Goal: Check status: Check status

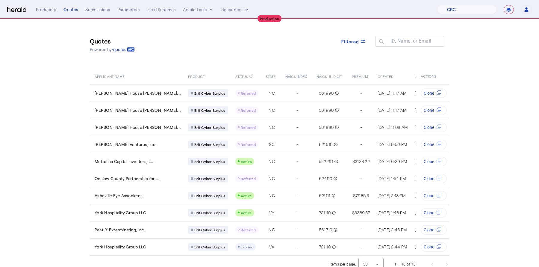
select select "pfm_h3db_crc"
select select "**********"
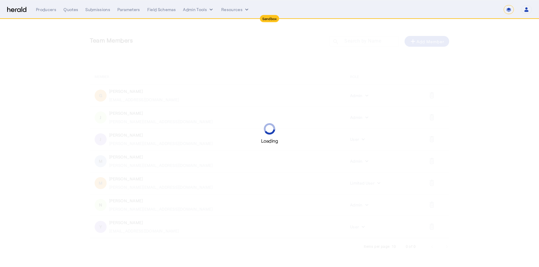
select select "*******"
select select "pfm_2v8p_herald_api"
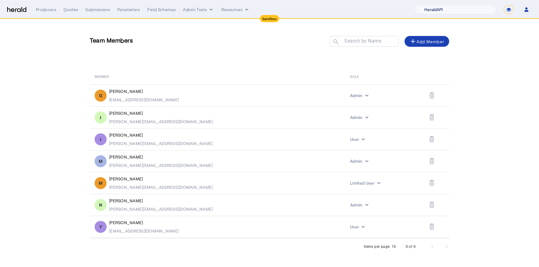
click at [474, 7] on select "1Fort Acrisure Acturis Affinity Advisors Affinity Risk Agentero AmWins Anzen Ao…" at bounding box center [456, 9] width 82 height 9
click at [69, 7] on div "Quotes" at bounding box center [71, 10] width 15 height 6
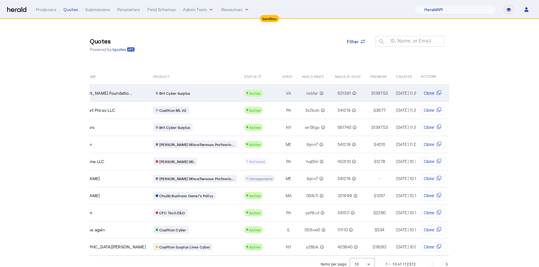
scroll to position [0, 31]
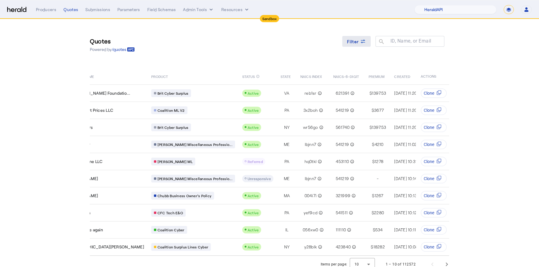
click at [355, 38] on span at bounding box center [357, 41] width 29 height 14
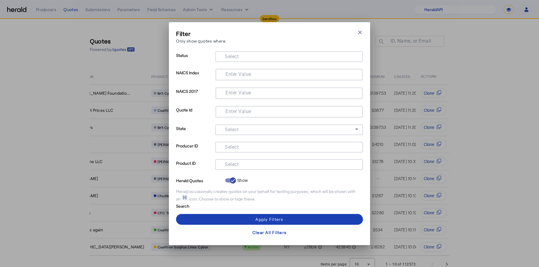
click at [241, 164] on input "Select" at bounding box center [288, 163] width 136 height 7
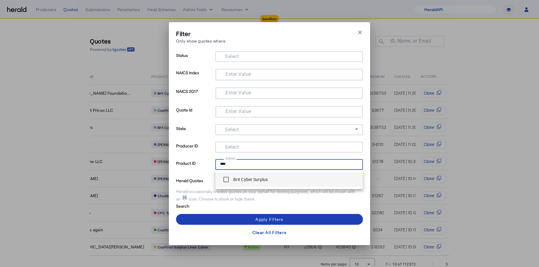
type input "****"
click at [243, 183] on div "Brit Cyber Surplus" at bounding box center [244, 180] width 48 height 12
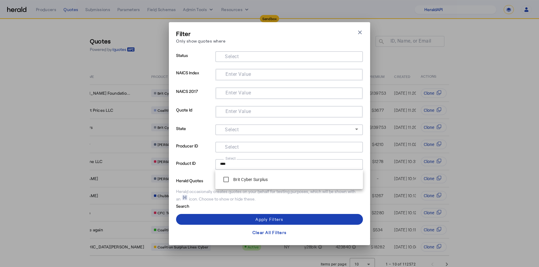
click at [214, 186] on form "Status Select NAICS Index Enter Value NAICS 2017 Enter Value Quote Id Enter Val…" at bounding box center [269, 130] width 187 height 158
click at [238, 159] on div at bounding box center [289, 164] width 138 height 11
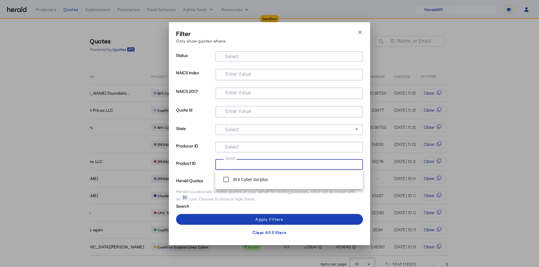
click at [238, 164] on input "Select" at bounding box center [288, 163] width 136 height 7
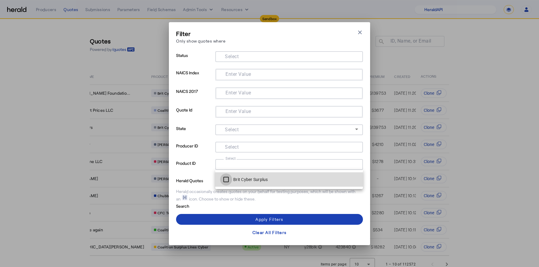
click at [233, 178] on div at bounding box center [226, 179] width 14 height 14
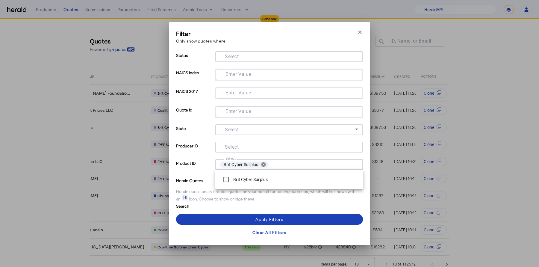
click at [257, 59] on input "Select" at bounding box center [288, 55] width 136 height 7
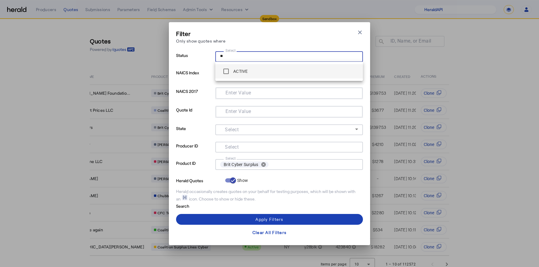
type input "**"
click at [252, 69] on span "ACTIVE" at bounding box center [289, 71] width 138 height 12
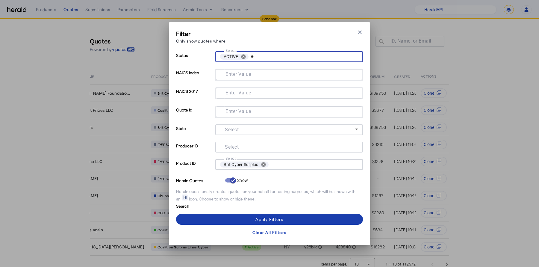
click at [286, 218] on span at bounding box center [269, 219] width 187 height 14
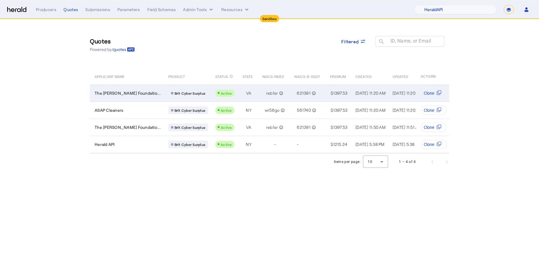
click at [168, 95] on td "Brit Cyber Surplus" at bounding box center [187, 93] width 47 height 17
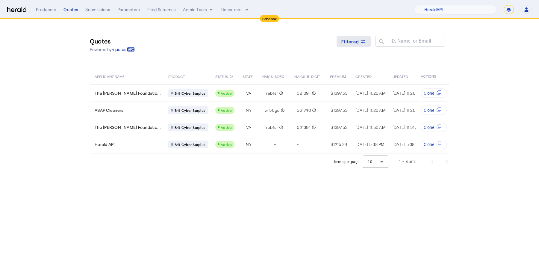
click at [362, 37] on span at bounding box center [354, 41] width 34 height 14
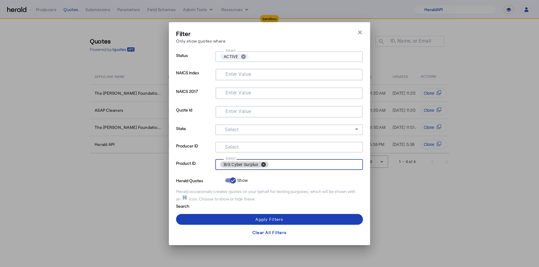
click at [263, 166] on button "cancel" at bounding box center [264, 164] width 10 height 5
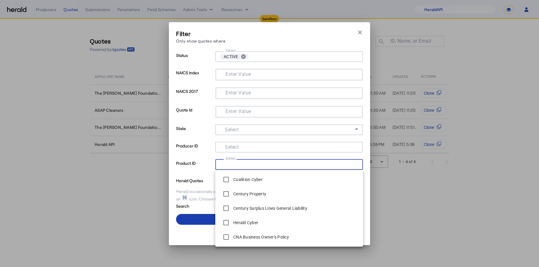
click at [198, 214] on span at bounding box center [269, 219] width 187 height 14
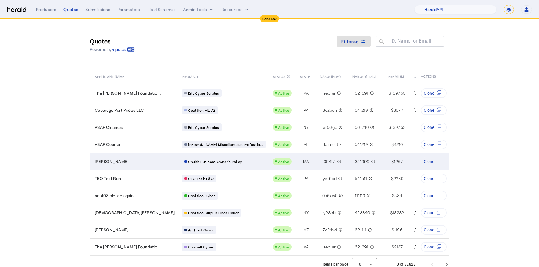
scroll to position [3, 0]
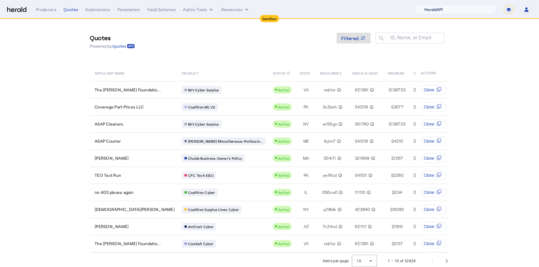
click at [447, 10] on select "1Fort Acrisure Acturis Affinity Advisors Affinity Risk Agentero AmWins Anzen Ao…" at bounding box center [456, 9] width 82 height 9
select select "pfm_h3db_crc"
click at [430, 5] on select "1Fort Acrisure Acturis Affinity Advisors Affinity Risk Agentero AmWins Anzen Ao…" at bounding box center [456, 9] width 82 height 9
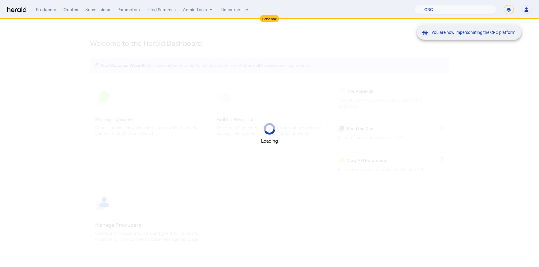
click at [110, 142] on div "You are now impersonating the CRC platform." at bounding box center [269, 133] width 539 height 267
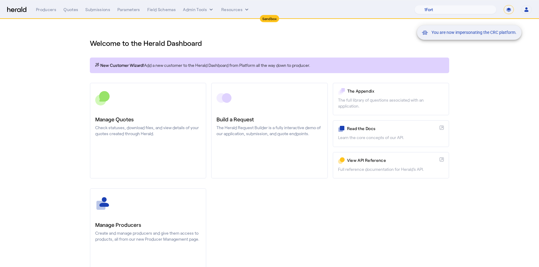
click at [124, 130] on div "You are now impersonating the CRC platform." at bounding box center [269, 133] width 539 height 267
click at [132, 101] on div "You are now impersonating the CRC platform." at bounding box center [269, 133] width 539 height 267
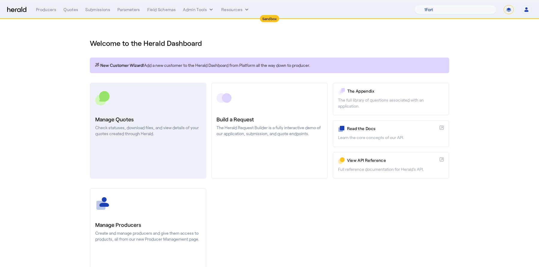
click at [128, 127] on p "Check statuses, download files, and view details of your quotes created through…" at bounding box center [148, 131] width 106 height 12
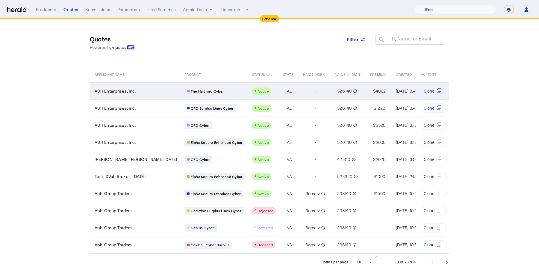
scroll to position [3, 0]
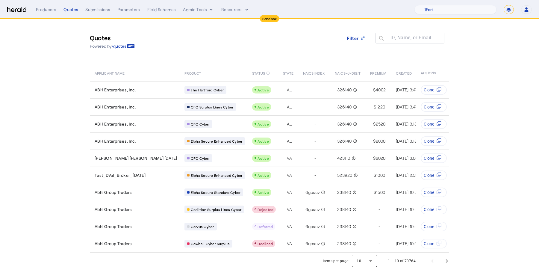
click at [370, 255] on div at bounding box center [364, 261] width 25 height 14
click at [369, 243] on span "50" at bounding box center [366, 242] width 16 height 7
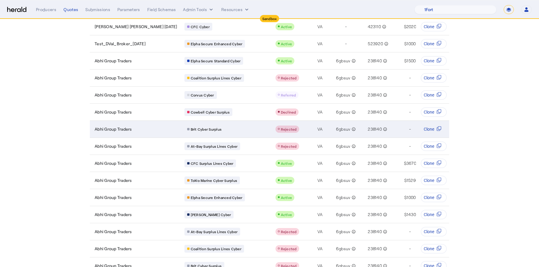
scroll to position [0, 0]
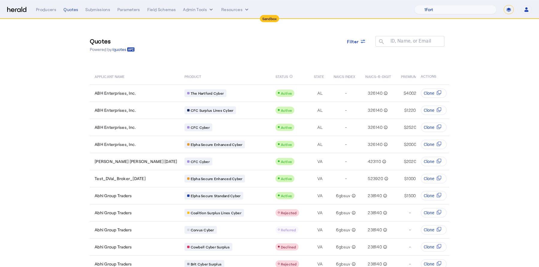
click at [509, 10] on select "**********" at bounding box center [509, 9] width 10 height 9
select select "**********"
click at [504, 5] on select "**********" at bounding box center [509, 9] width 10 height 9
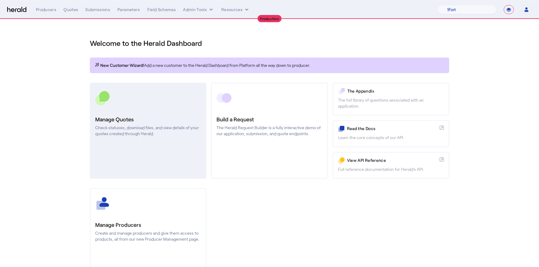
click at [131, 118] on h3 "Manage Quotes" at bounding box center [148, 119] width 106 height 8
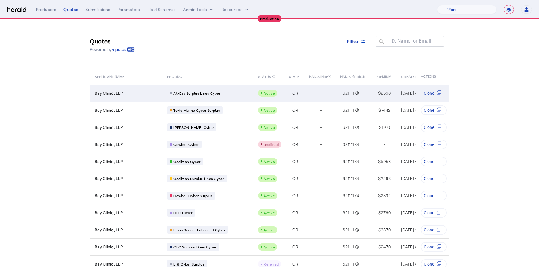
click at [132, 93] on div "Bay Clinic, LLP" at bounding box center [127, 93] width 65 height 6
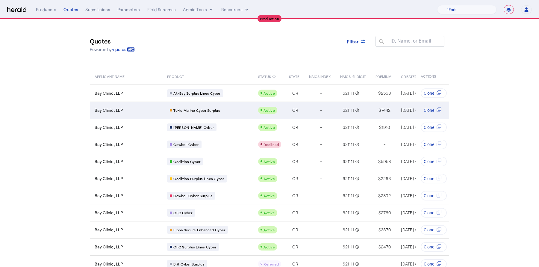
click at [125, 116] on td "Bay Clinic, LLP" at bounding box center [126, 110] width 73 height 17
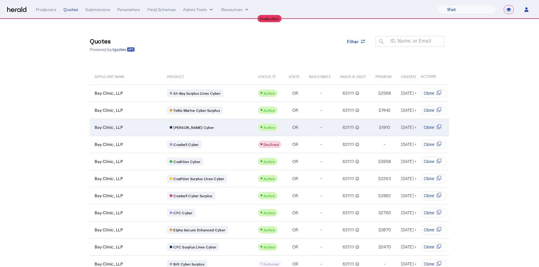
click at [123, 127] on span "Bay Clinic, LLP" at bounding box center [109, 127] width 28 height 6
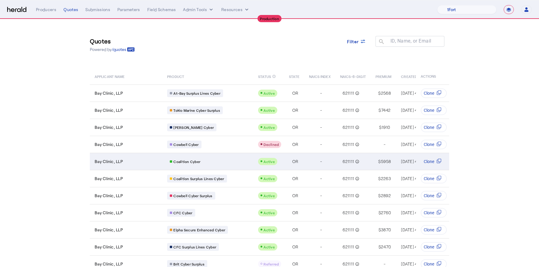
click at [217, 162] on div "Coalition Cyber" at bounding box center [209, 162] width 84 height 8
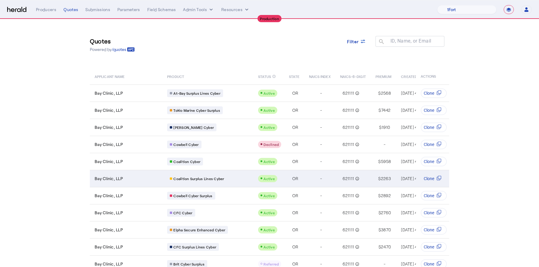
click at [159, 179] on div "Bay Clinic, LLP" at bounding box center [127, 179] width 65 height 6
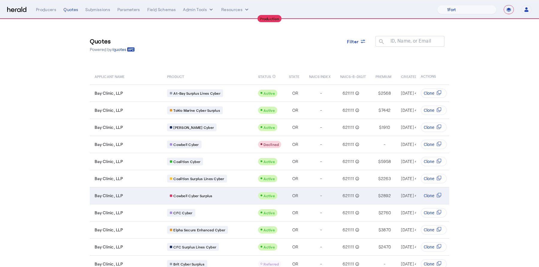
click at [229, 198] on div "Cowbell Cyber Surplus" at bounding box center [209, 196] width 84 height 8
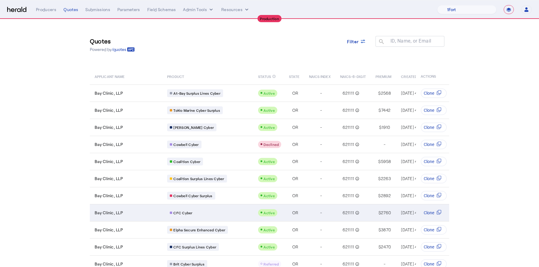
click at [215, 214] on div "CFC Cyber" at bounding box center [209, 213] width 84 height 8
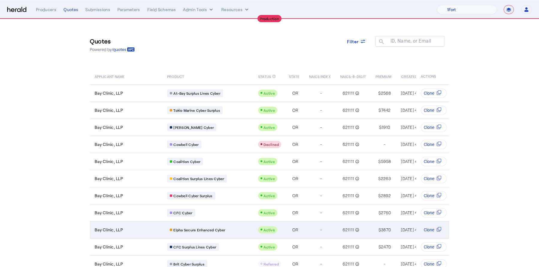
click at [233, 228] on td "Elpha Secure Enhanced Cyber" at bounding box center [207, 229] width 91 height 17
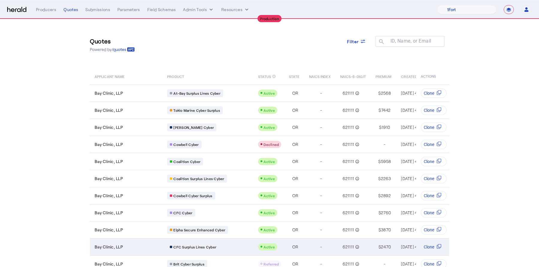
click at [233, 241] on td "CFC Surplus Lines Cyber" at bounding box center [207, 246] width 91 height 17
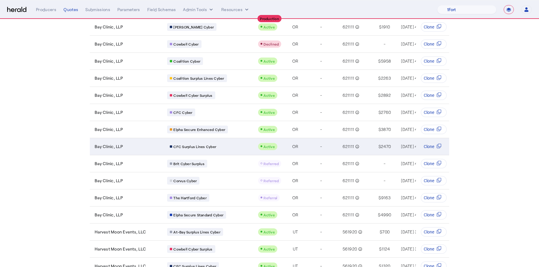
scroll to position [101, 0]
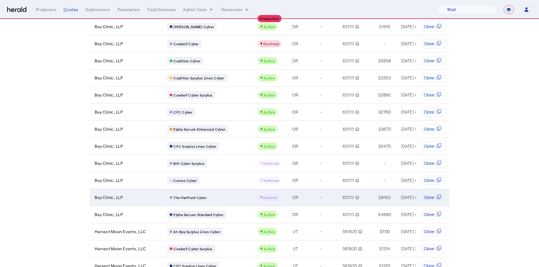
click at [141, 196] on div "Bay Clinic, LLP" at bounding box center [127, 198] width 65 height 6
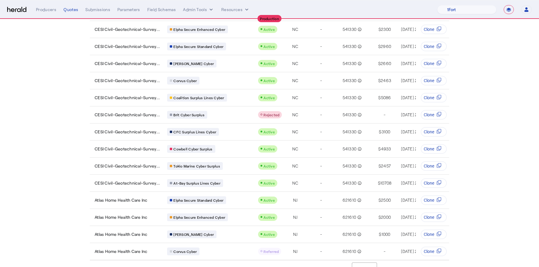
scroll to position [10, 0]
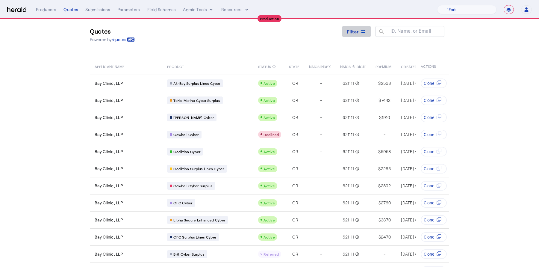
click at [361, 32] on icon at bounding box center [363, 31] width 6 height 6
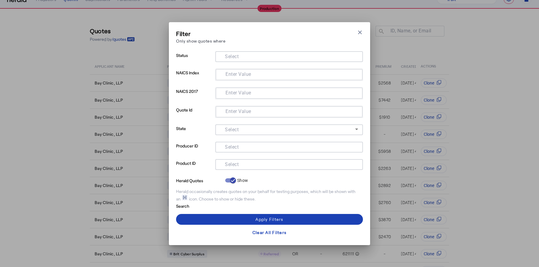
click at [231, 163] on mat-label "Select" at bounding box center [232, 164] width 14 height 6
click at [231, 163] on input "Select" at bounding box center [288, 163] width 136 height 7
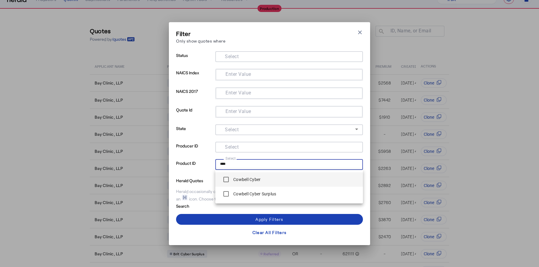
type input "****"
click at [238, 178] on label "Cowbell Cyber" at bounding box center [246, 180] width 28 height 6
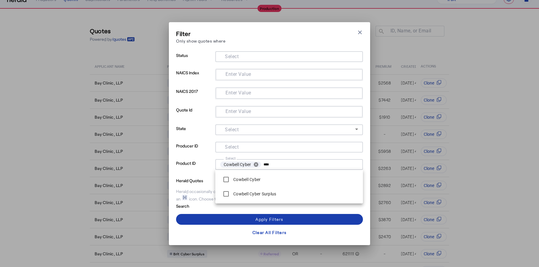
click at [249, 220] on span at bounding box center [269, 219] width 187 height 14
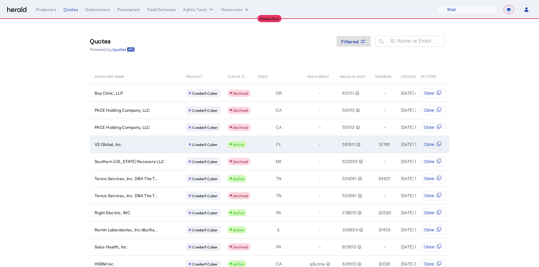
click at [138, 146] on div "V2 Global, Inc." at bounding box center [137, 144] width 84 height 6
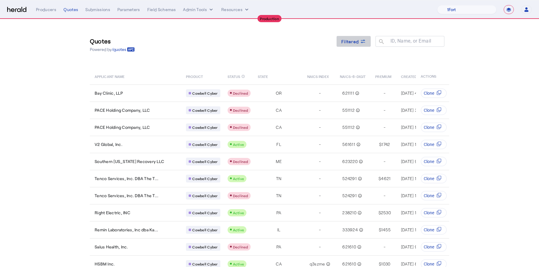
click at [353, 40] on span "Filtered" at bounding box center [350, 41] width 17 height 6
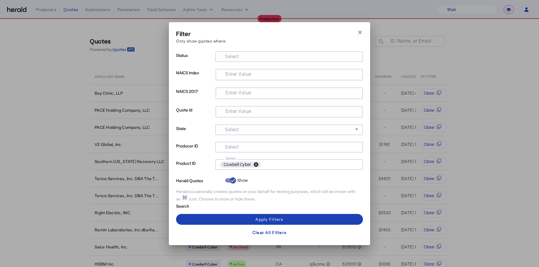
click at [256, 165] on button "cancel" at bounding box center [256, 164] width 10 height 5
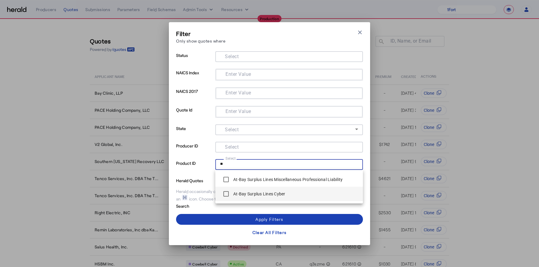
type input "**"
click at [240, 194] on label "At-Bay Surplus Lines Cyber" at bounding box center [258, 194] width 53 height 6
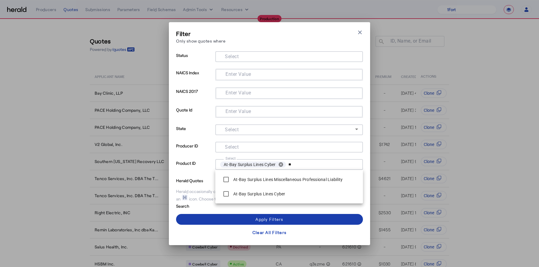
click at [244, 218] on span at bounding box center [269, 219] width 187 height 14
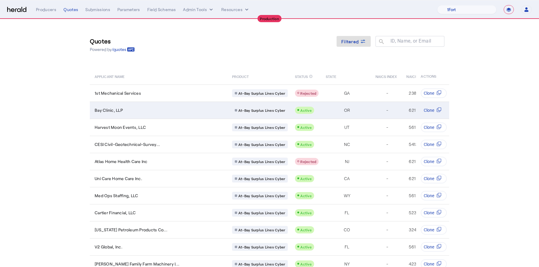
click at [147, 111] on div "Bay Clinic, LLP" at bounding box center [160, 110] width 130 height 6
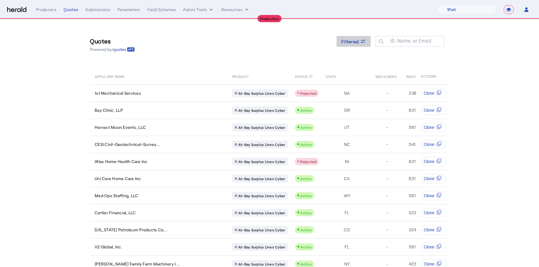
click at [359, 43] on div "Filtered" at bounding box center [354, 41] width 25 height 6
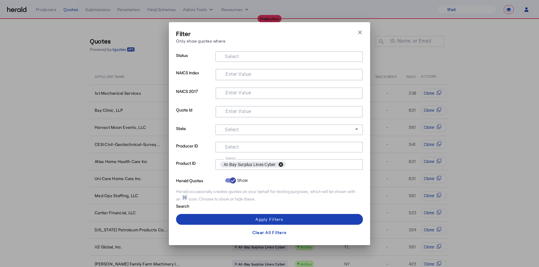
click at [278, 162] on button "cancel" at bounding box center [281, 164] width 10 height 5
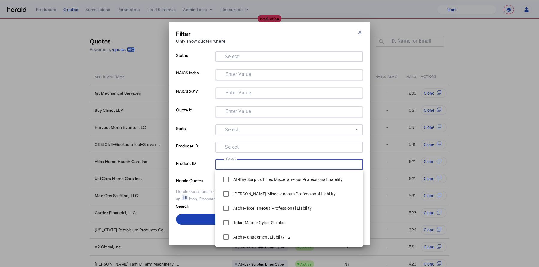
click at [278, 162] on input "Select" at bounding box center [288, 163] width 136 height 7
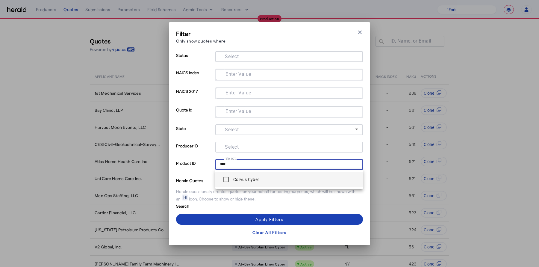
type input "****"
click at [277, 183] on span "Corvus Cyber" at bounding box center [289, 180] width 138 height 12
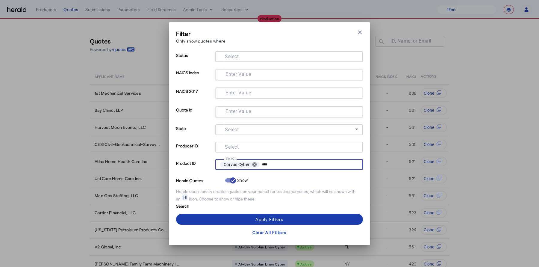
click at [271, 218] on div "Apply Filters" at bounding box center [270, 219] width 28 height 6
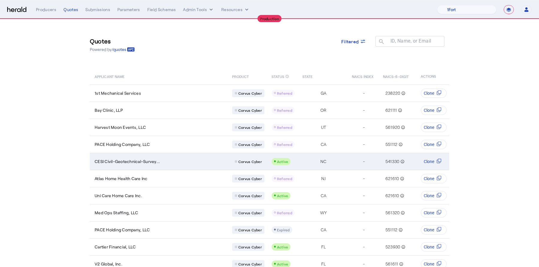
click at [139, 165] on td "CESI Civil-Geotechnical-Survey..." at bounding box center [159, 161] width 138 height 17
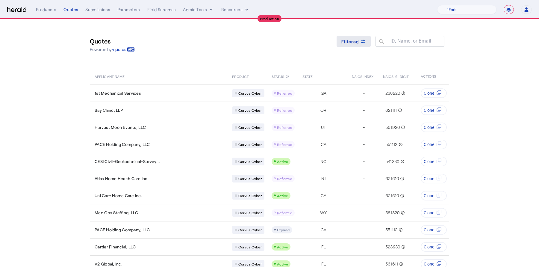
click at [354, 41] on span "Filtered" at bounding box center [350, 41] width 17 height 6
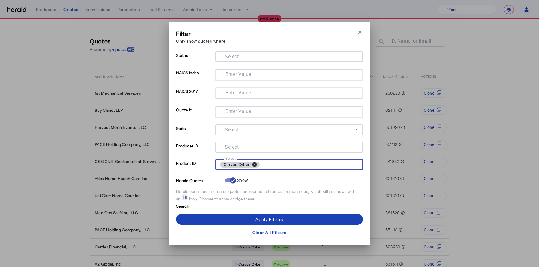
click at [252, 163] on button "cancel" at bounding box center [255, 164] width 10 height 5
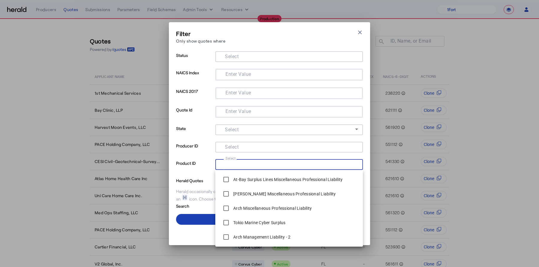
click at [252, 163] on input "Select" at bounding box center [288, 163] width 136 height 7
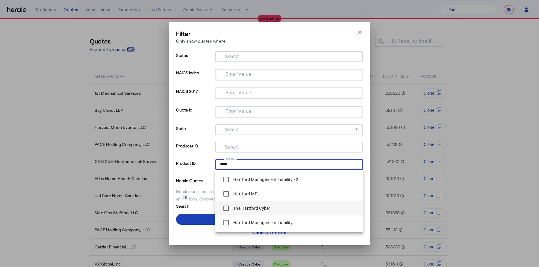
type input "*****"
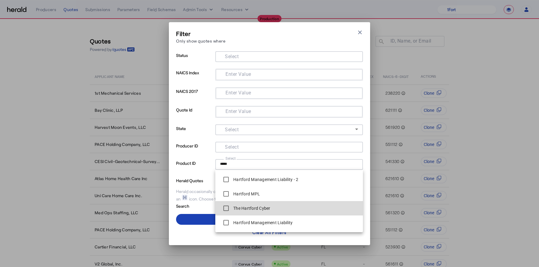
click at [250, 207] on label "The Hartford Cyber" at bounding box center [251, 208] width 38 height 6
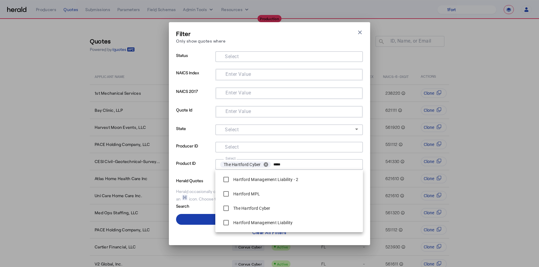
click at [193, 224] on span at bounding box center [269, 219] width 187 height 14
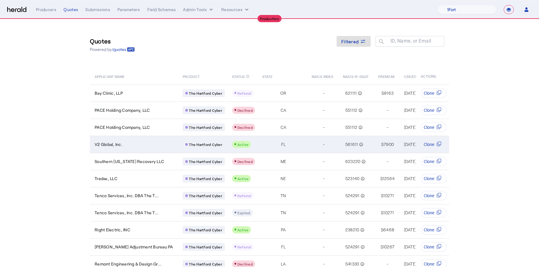
click at [145, 144] on div "V2 Global, Inc." at bounding box center [135, 144] width 81 height 6
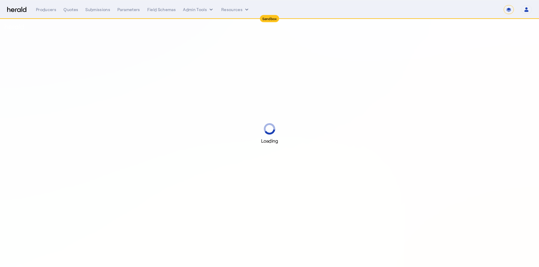
select select "*******"
select select "pfm_2v8p_herald_api"
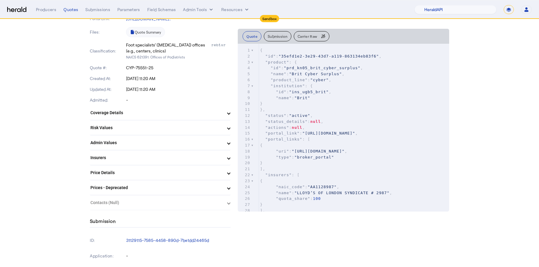
scroll to position [176, 0]
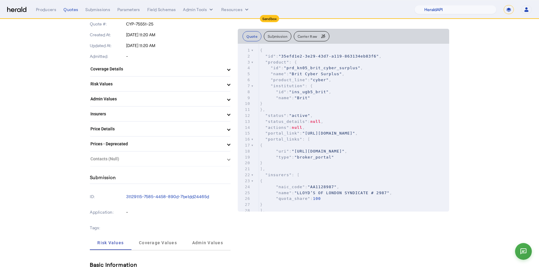
click at [127, 132] on mat-expansion-panel-header "Price Details" at bounding box center [160, 129] width 141 height 14
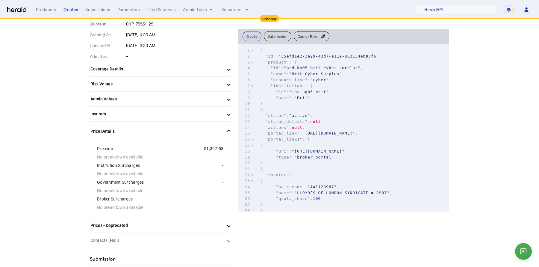
click at [301, 40] on button "Carrier Raw" at bounding box center [312, 36] width 36 height 10
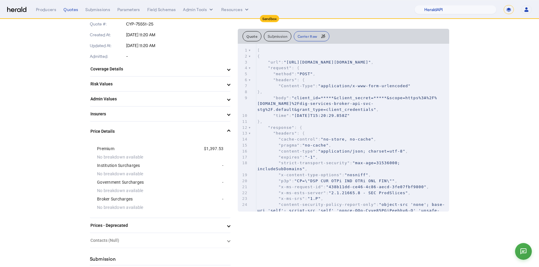
click at [345, 112] on span ""client_id=*****&client_secret=*****&scope=https%3A%2F%2Fbritnonprodb2c.onmicro…" at bounding box center [347, 104] width 180 height 16
type input "****"
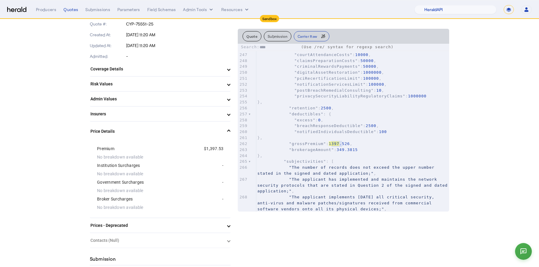
scroll to position [1779, 0]
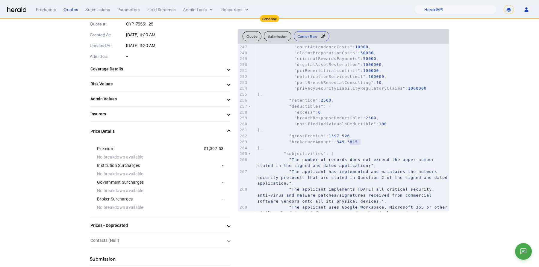
click at [351, 141] on span "349.3815" at bounding box center [347, 142] width 21 height 4
type textarea "**********"
click at [351, 141] on span "349.3815" at bounding box center [347, 142] width 21 height 4
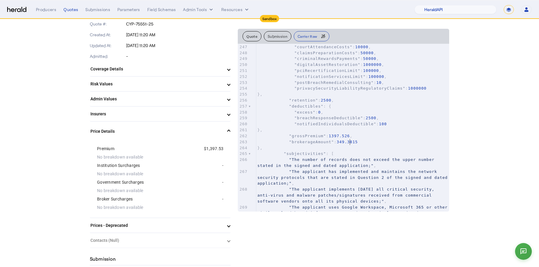
type textarea "**********"
click at [351, 141] on span "349.3815" at bounding box center [347, 142] width 21 height 4
click at [414, 123] on pre ""notifiedIndividualsDeductible" : 100" at bounding box center [352, 124] width 193 height 6
type textarea "**********"
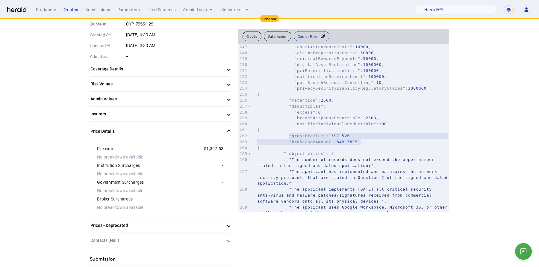
drag, startPoint x: 288, startPoint y: 136, endPoint x: 376, endPoint y: 141, distance: 87.4
click at [376, 141] on div "236 "limit" : 1000000 , 237 "coverages" : { 238 "cyberCrime" : 250000 , 239 "cy…" at bounding box center [352, 142] width 193 height 327
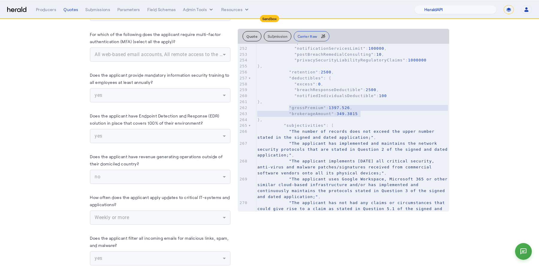
scroll to position [1090, 0]
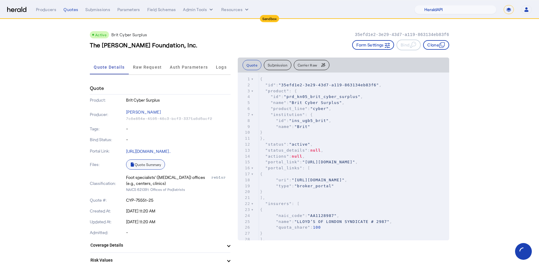
click at [152, 165] on link "Quote Summary" at bounding box center [145, 164] width 39 height 10
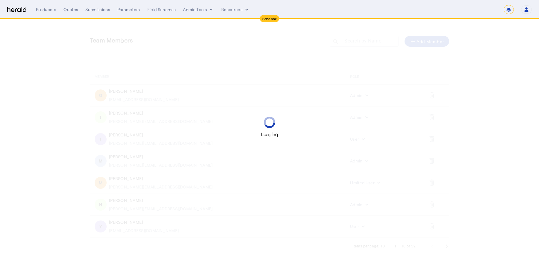
select select "*******"
select select "pfm_2v8p_herald_api"
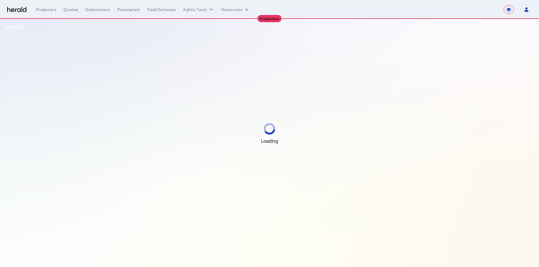
select select "**********"
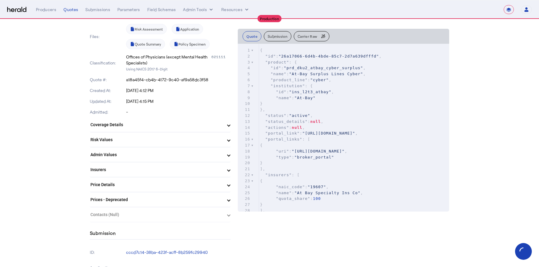
scroll to position [136, 0]
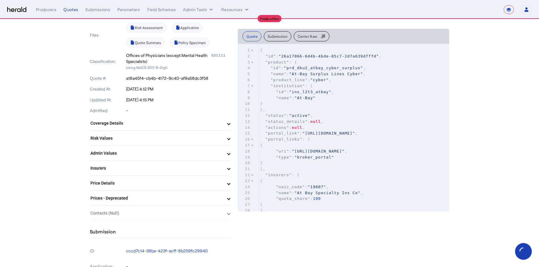
click at [147, 185] on mat-expansion-panel-header "Price Details" at bounding box center [160, 183] width 141 height 14
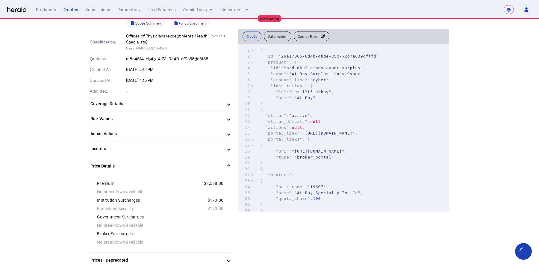
scroll to position [156, 0]
drag, startPoint x: 135, startPoint y: 206, endPoint x: 94, endPoint y: 198, distance: 41.3
click at [94, 198] on div "Premium $2,568.00 No breakdown available Institution Surcharges $170.00 Embedde…" at bounding box center [160, 212] width 141 height 77
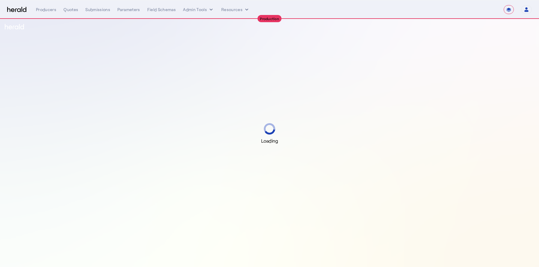
select select "**********"
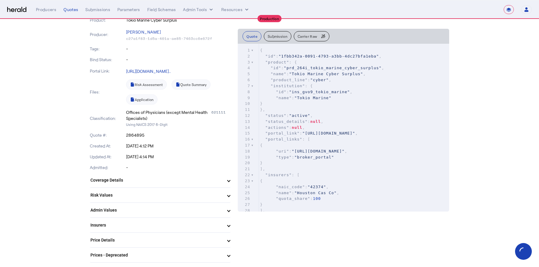
scroll to position [150, 0]
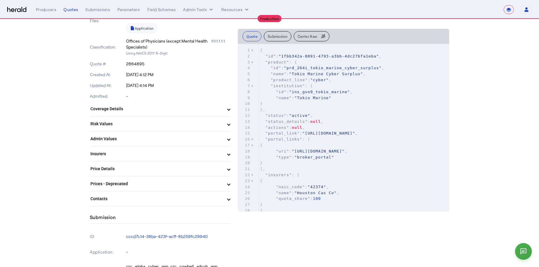
click at [155, 169] on mat-panel-title "Price Details" at bounding box center [157, 169] width 132 height 6
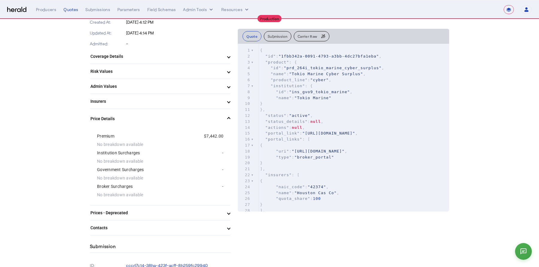
scroll to position [209, 0]
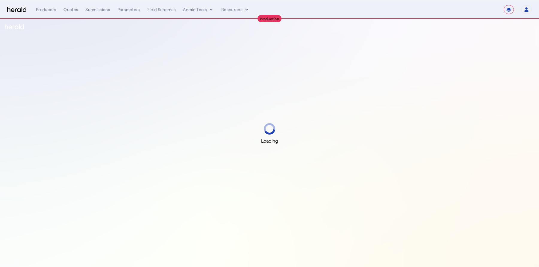
select select "**********"
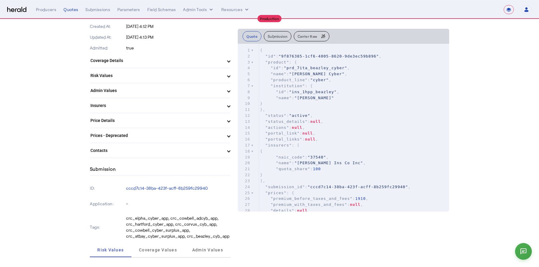
scroll to position [195, 0]
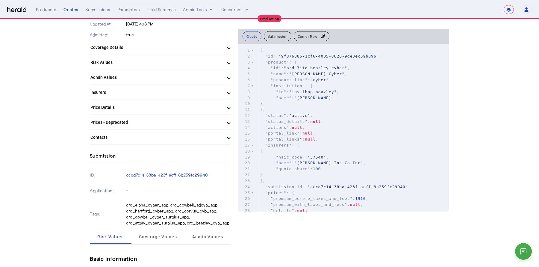
click at [134, 105] on mat-panel-title "Price Details" at bounding box center [157, 107] width 132 height 6
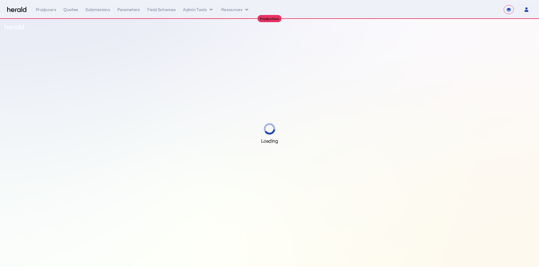
select select "**********"
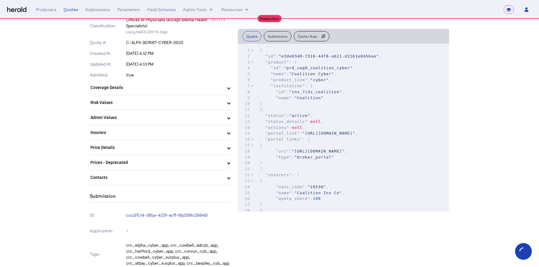
scroll to position [172, 0]
click at [155, 144] on mat-panel-title "Price Details" at bounding box center [157, 147] width 132 height 6
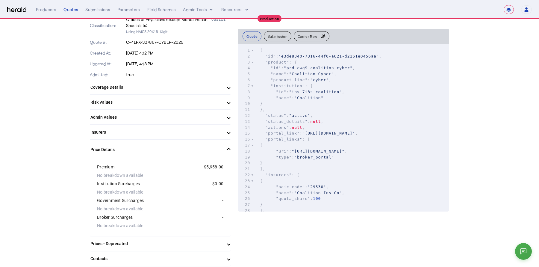
click at [129, 184] on div "Institution Surcharges" at bounding box center [128, 184] width 63 height 6
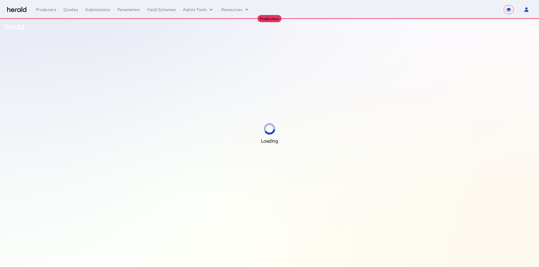
select select "**********"
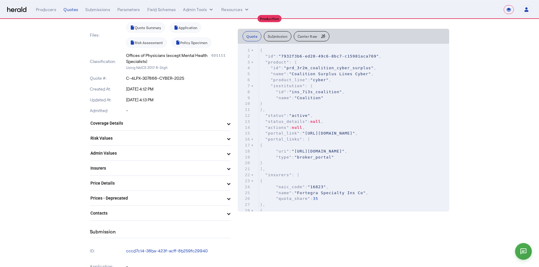
scroll to position [159, 0]
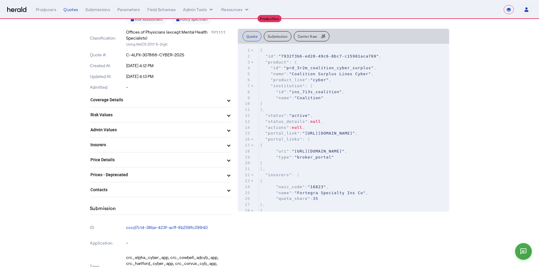
click at [160, 157] on mat-panel-title "Price Details" at bounding box center [157, 160] width 132 height 6
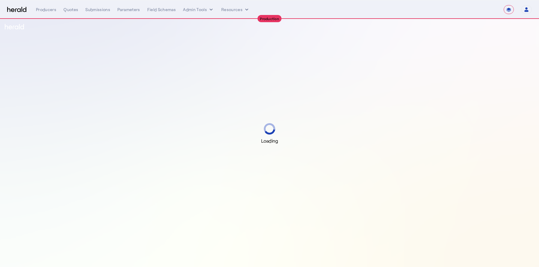
select select "**********"
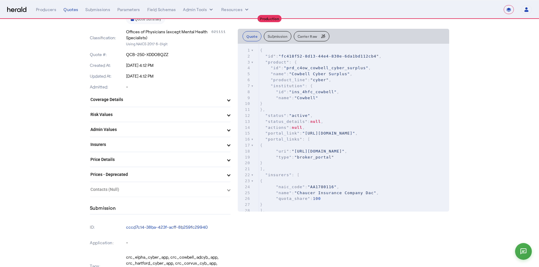
scroll to position [262, 0]
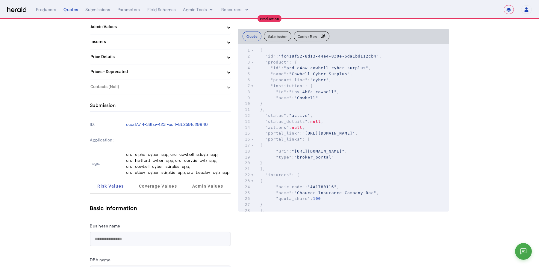
click at [138, 48] on mat-expansion-panel "Insurers Chaucer Insurance Company Dac (AA1780116) 100%" at bounding box center [160, 41] width 141 height 15
click at [138, 54] on mat-panel-title "Price Details" at bounding box center [157, 57] width 132 height 6
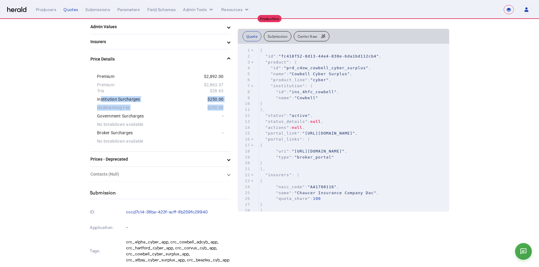
drag, startPoint x: 98, startPoint y: 98, endPoint x: 219, endPoint y: 108, distance: 121.1
click at [219, 108] on div "Institution Surcharges $250.00 Underwriting Fee $250.00" at bounding box center [160, 102] width 126 height 17
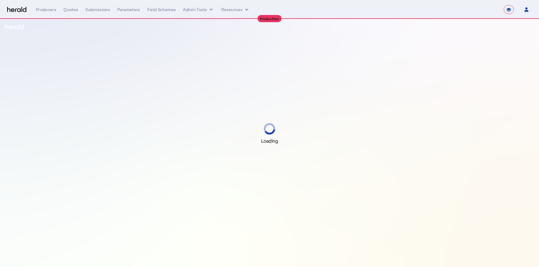
select select "**********"
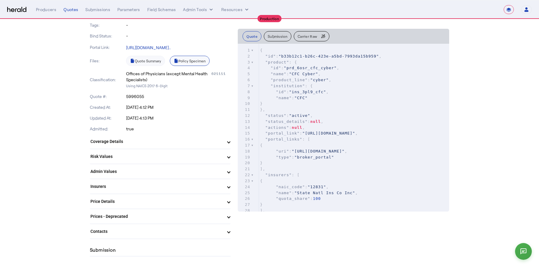
scroll to position [116, 0]
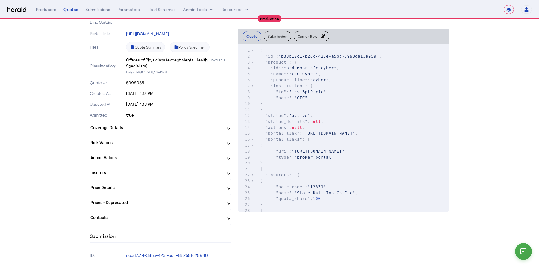
click at [156, 185] on mat-panel-title "Price Details" at bounding box center [157, 188] width 132 height 6
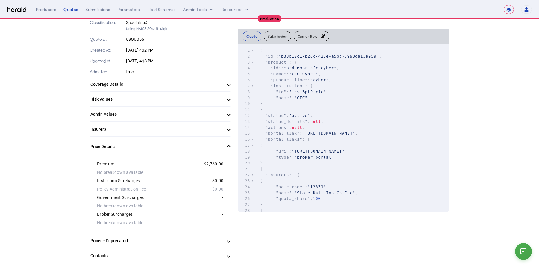
scroll to position [162, 0]
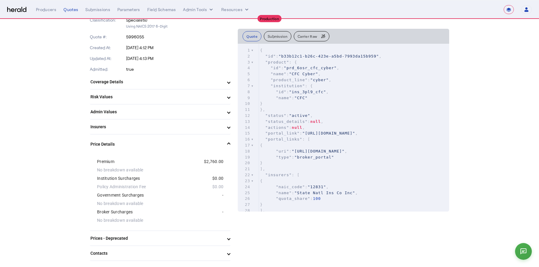
click at [133, 187] on div "Policy Administration Fee" at bounding box center [128, 187] width 63 height 6
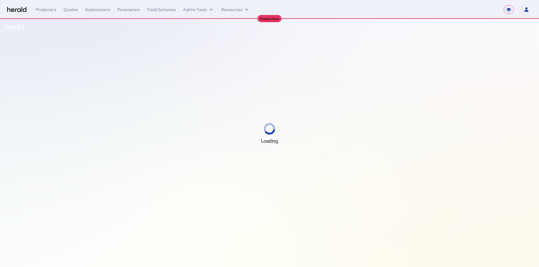
select select "**********"
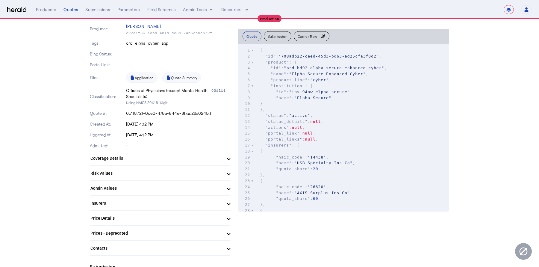
scroll to position [108, 0]
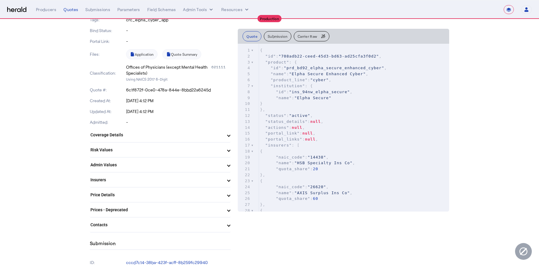
click at [141, 167] on mat-panel-title "Admin Values" at bounding box center [157, 165] width 132 height 6
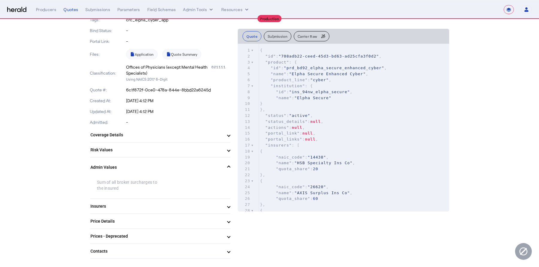
click at [168, 208] on mat-panel-title "Insurers" at bounding box center [157, 206] width 132 height 6
click at [168, 208] on mat-panel-title "Insurers" at bounding box center [157, 209] width 132 height 6
click at [160, 221] on mat-panel-title "Price Details" at bounding box center [157, 221] width 132 height 6
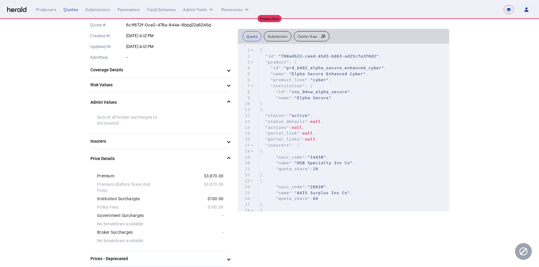
scroll to position [173, 0]
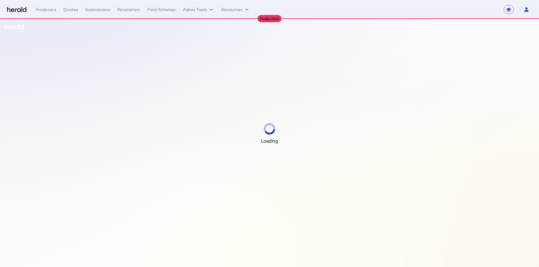
select select "**********"
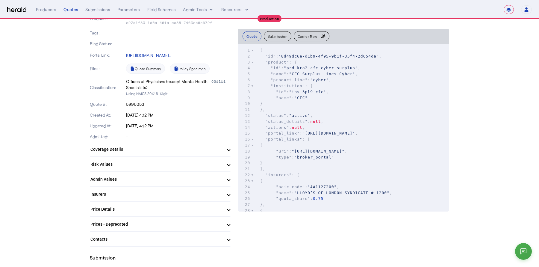
scroll to position [107, 0]
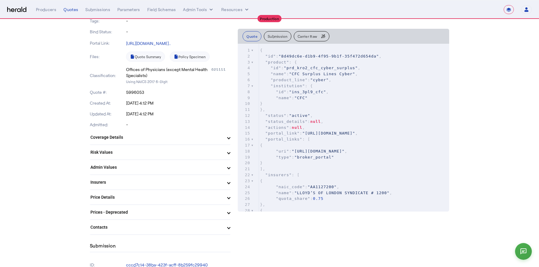
click at [156, 199] on mat-panel-title "Price Details" at bounding box center [157, 197] width 132 height 6
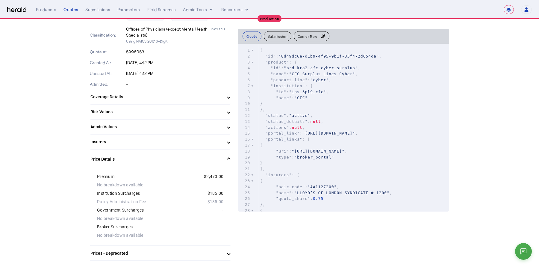
scroll to position [149, 0]
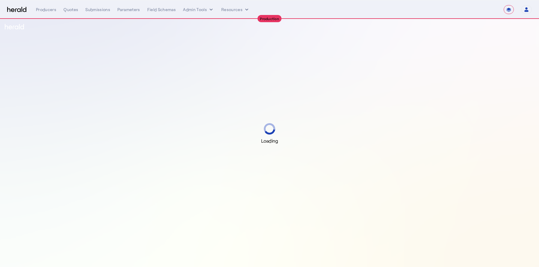
select select "**********"
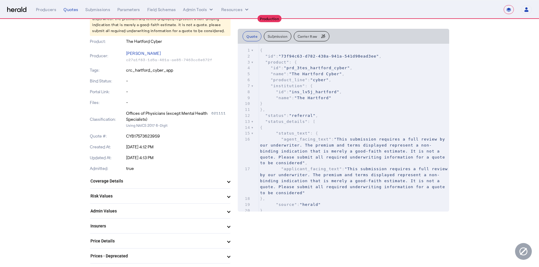
scroll to position [98, 0]
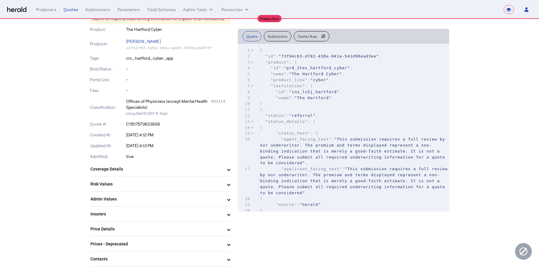
click at [144, 224] on mat-expansion-panel-header "Price Details" at bounding box center [160, 229] width 141 height 14
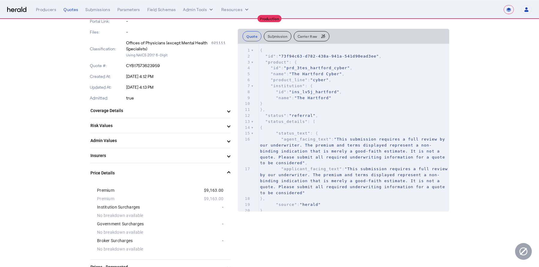
scroll to position [158, 0]
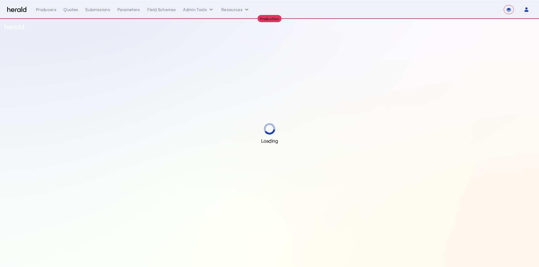
select select "**********"
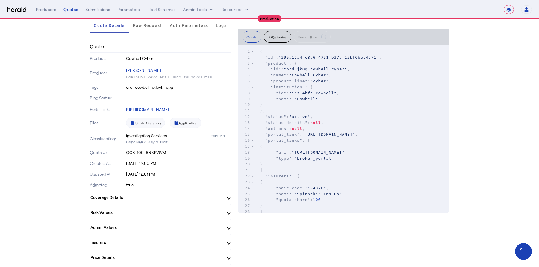
scroll to position [1, 0]
click at [139, 237] on mat-expansion-panel-header "Insurers" at bounding box center [160, 242] width 141 height 14
click at [139, 237] on mat-expansion-panel-header "Insurers" at bounding box center [160, 244] width 141 height 19
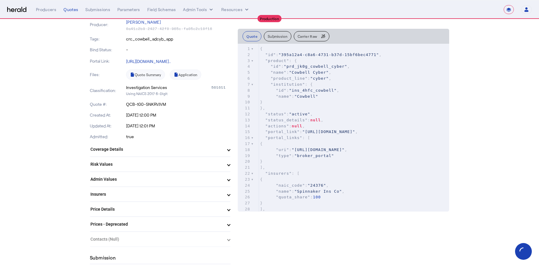
click at [139, 208] on mat-panel-title "Price Details" at bounding box center [157, 209] width 132 height 6
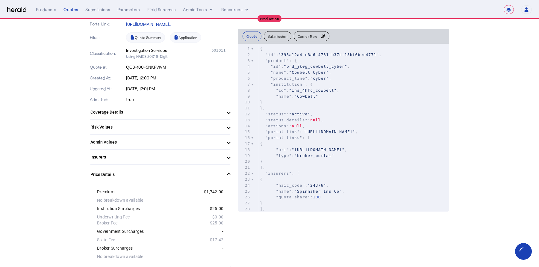
scroll to position [127, 0]
drag, startPoint x: 124, startPoint y: 224, endPoint x: 89, endPoint y: 209, distance: 38.1
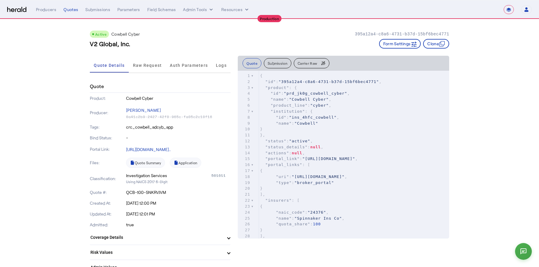
scroll to position [0, 0]
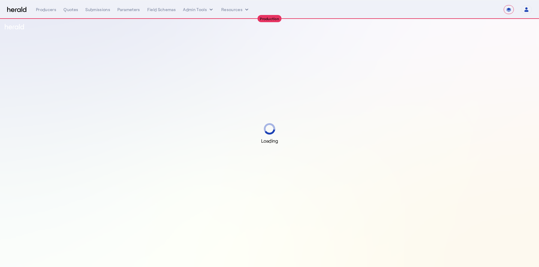
select select "**********"
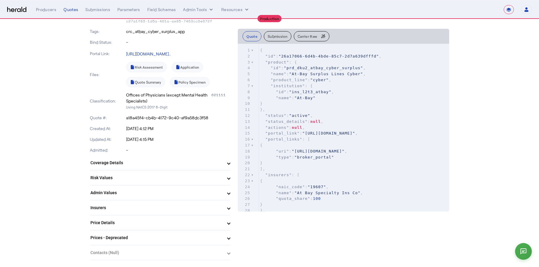
scroll to position [99, 0]
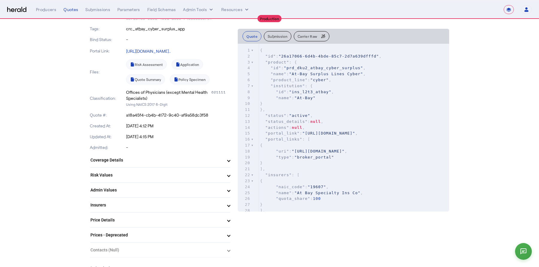
click at [178, 173] on mat-panel-title "Risk Values" at bounding box center [157, 175] width 132 height 6
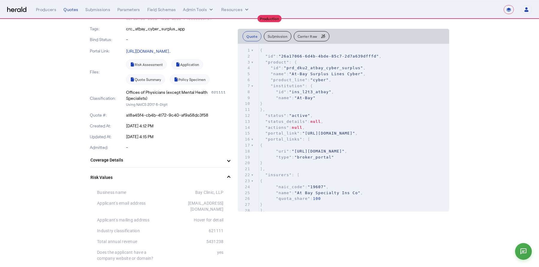
click at [178, 173] on mat-expansion-panel-header "Risk Values" at bounding box center [160, 177] width 141 height 19
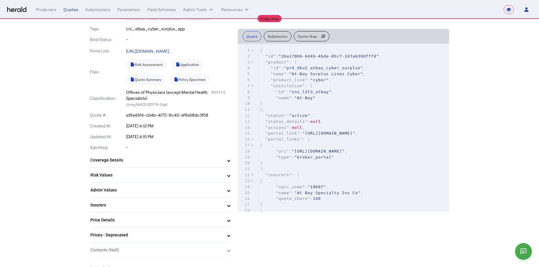
drag, startPoint x: 167, startPoint y: 190, endPoint x: 157, endPoint y: 222, distance: 33.6
click at [157, 222] on div "Quote Product: At-Bay Surplus Lines Cyber Producer: [PERSON_NAME] c27a1f83-1d5a…" at bounding box center [160, 120] width 141 height 276
click at [157, 222] on mat-panel-title "Price Details" at bounding box center [157, 220] width 132 height 6
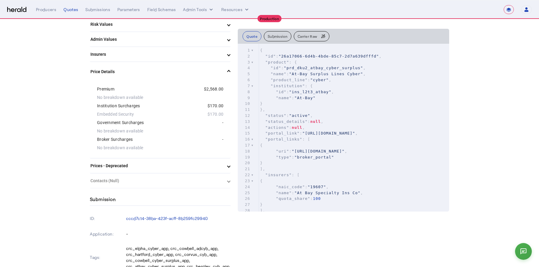
scroll to position [252, 0]
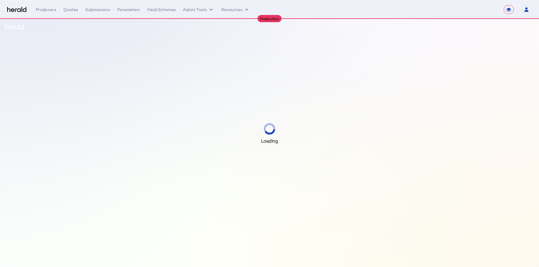
select select "**********"
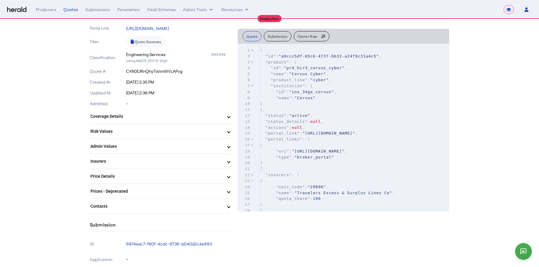
scroll to position [126, 0]
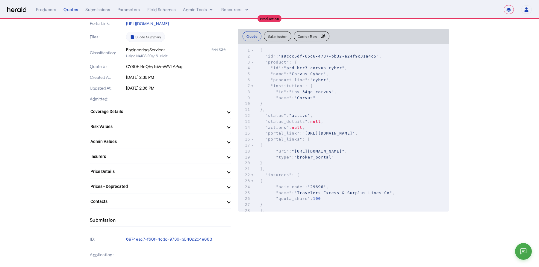
click at [138, 168] on mat-panel-title "Price Details" at bounding box center [157, 171] width 132 height 6
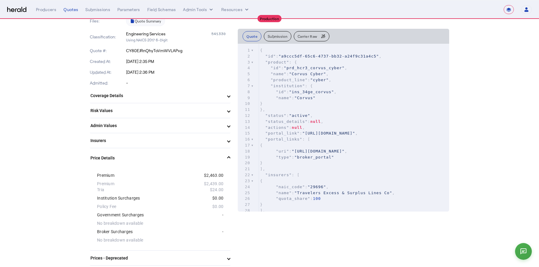
scroll to position [145, 0]
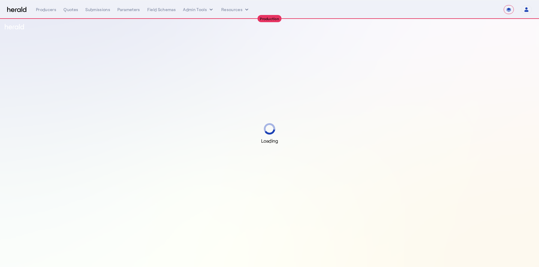
select select "**********"
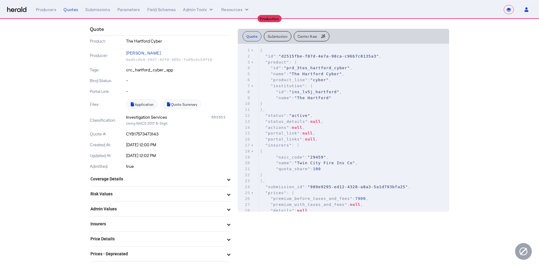
scroll to position [64, 0]
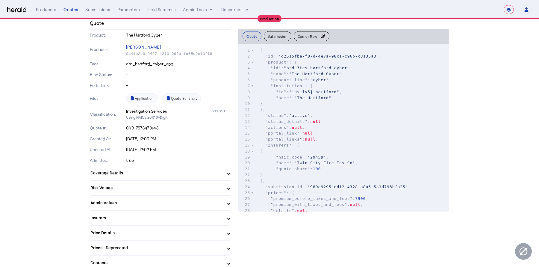
click at [143, 226] on mat-expansion-panel-header "Price Details" at bounding box center [160, 233] width 141 height 14
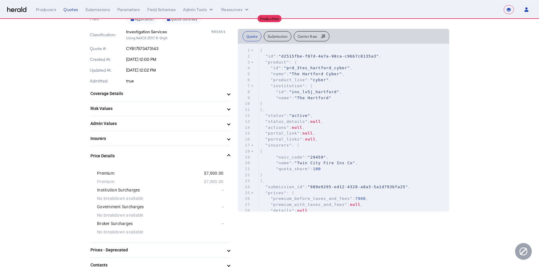
scroll to position [145, 0]
